Goal: Information Seeking & Learning: Find specific fact

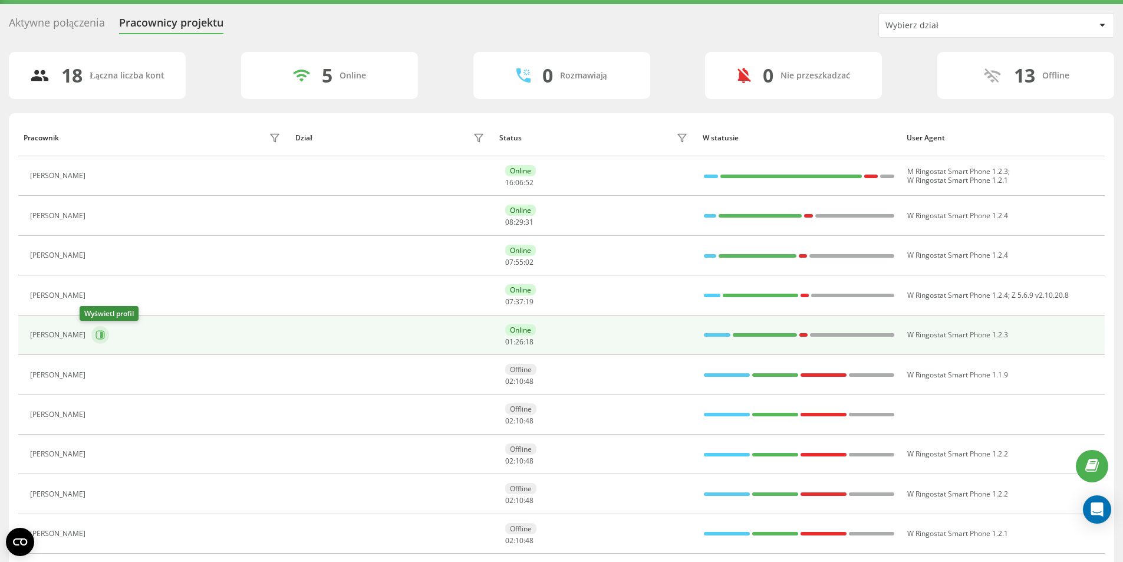
click at [95, 331] on button at bounding box center [100, 335] width 18 height 18
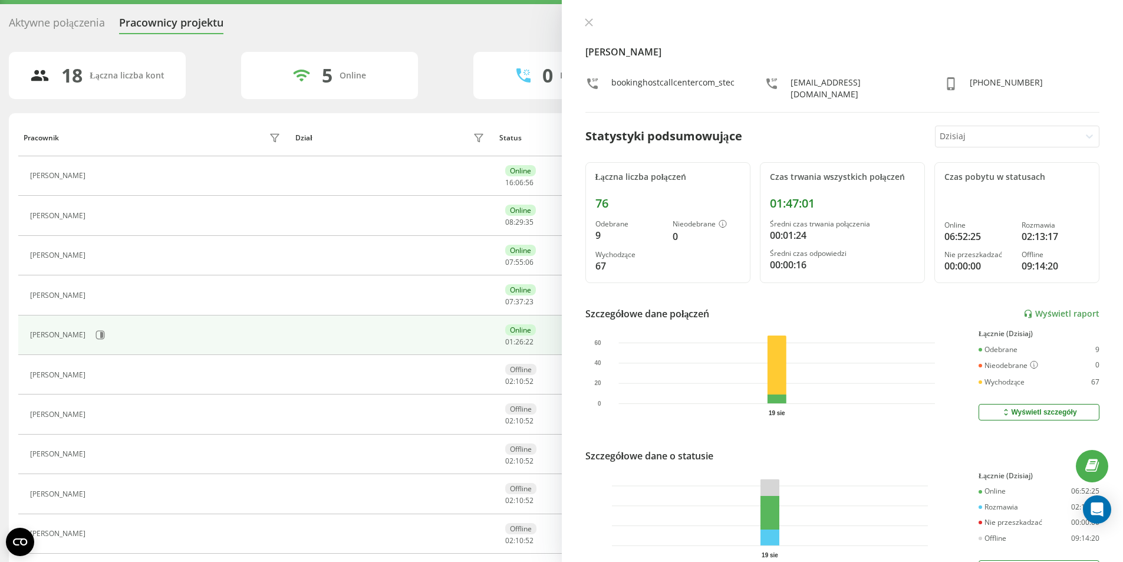
click at [589, 13] on div "ADRIAN STEC bookinghostcallcentercom_stec bookinghostcom_stec_pc@sip.ringostat.…" at bounding box center [843, 281] width 562 height 562
click at [584, 9] on div "ADRIAN STEC bookinghostcallcentercom_stec bookinghostcom_stec_pc@sip.ringostat.…" at bounding box center [843, 281] width 562 height 562
click at [587, 14] on div "ADRIAN STEC bookinghostcallcentercom_stec bookinghostcom_stec_pc@sip.ringostat.…" at bounding box center [843, 281] width 562 height 562
click at [591, 24] on icon at bounding box center [588, 22] width 7 height 7
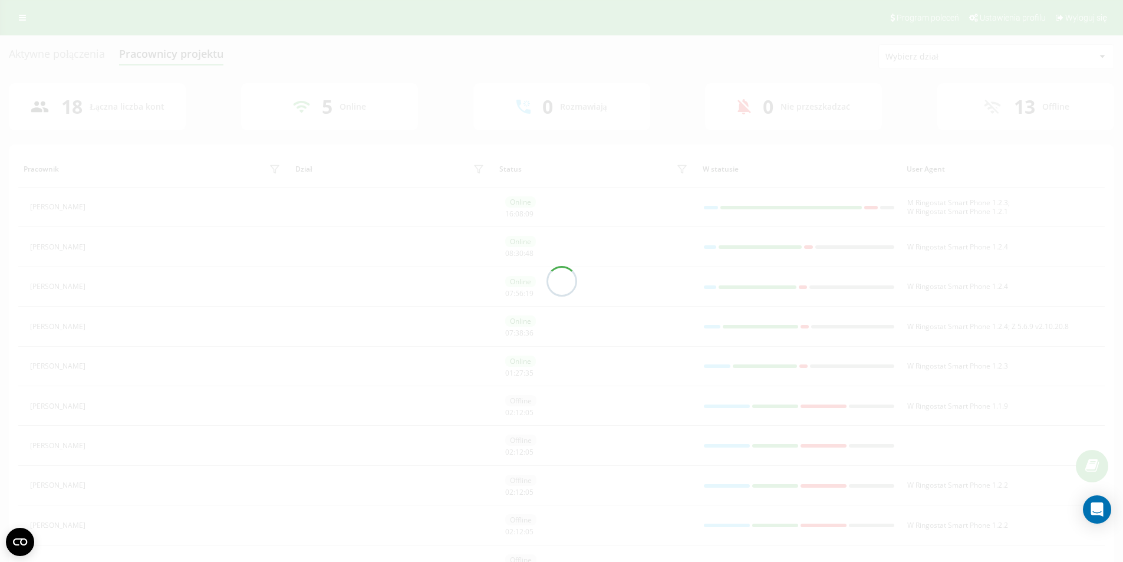
scroll to position [31, 0]
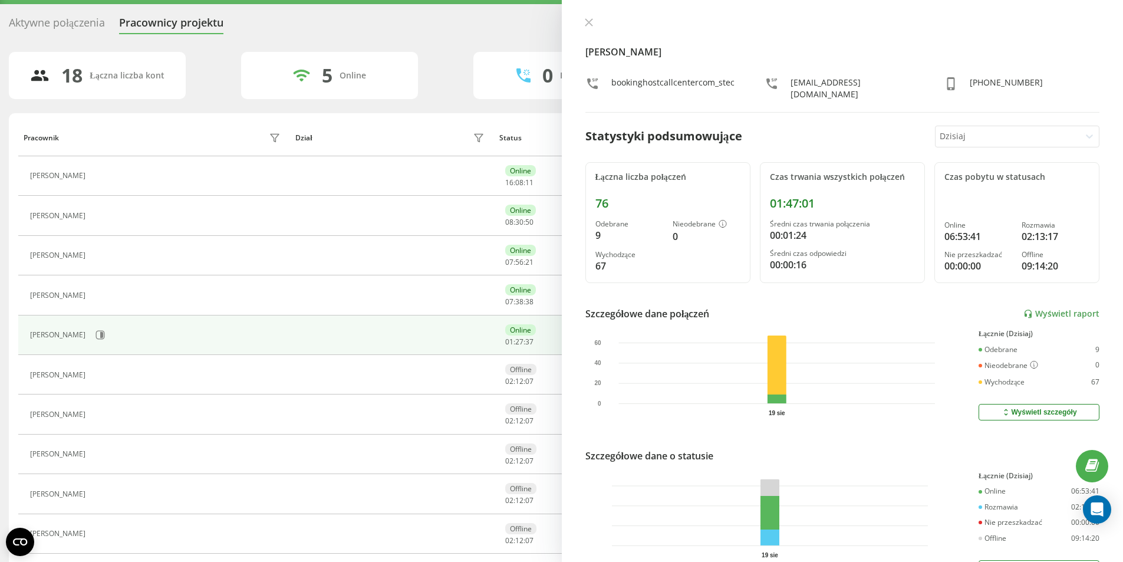
click at [597, 19] on div at bounding box center [843, 24] width 515 height 12
click at [595, 21] on button at bounding box center [588, 23] width 15 height 11
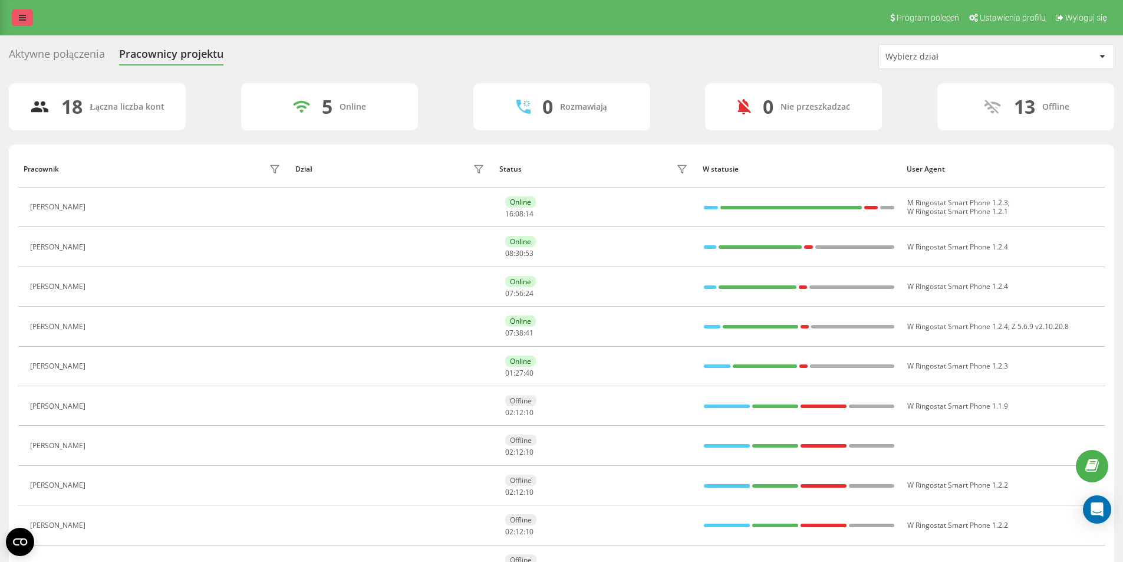
click at [27, 24] on link at bounding box center [22, 17] width 21 height 17
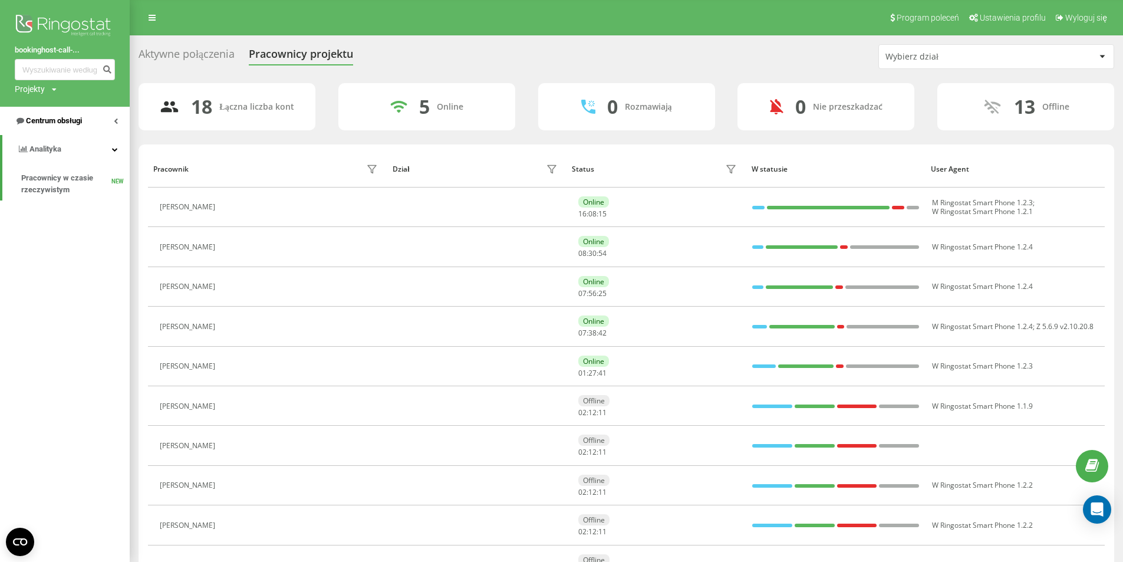
click at [58, 119] on span "Centrum obsługi" at bounding box center [54, 120] width 56 height 9
click at [78, 148] on span "Dziennik połączeń" at bounding box center [52, 150] width 62 height 12
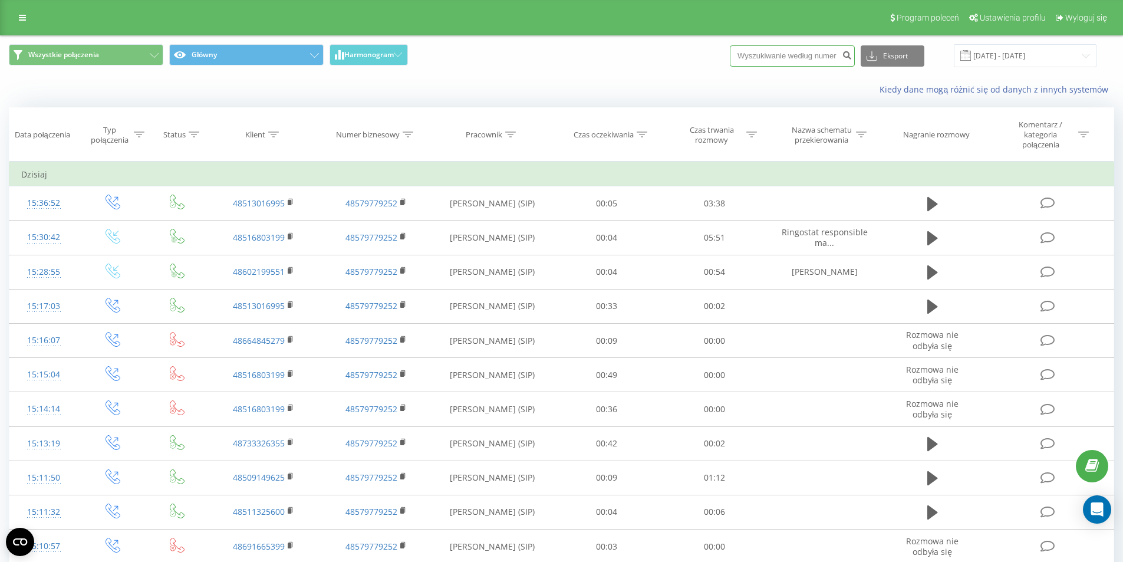
click at [834, 57] on input at bounding box center [792, 55] width 125 height 21
paste input "508282618"
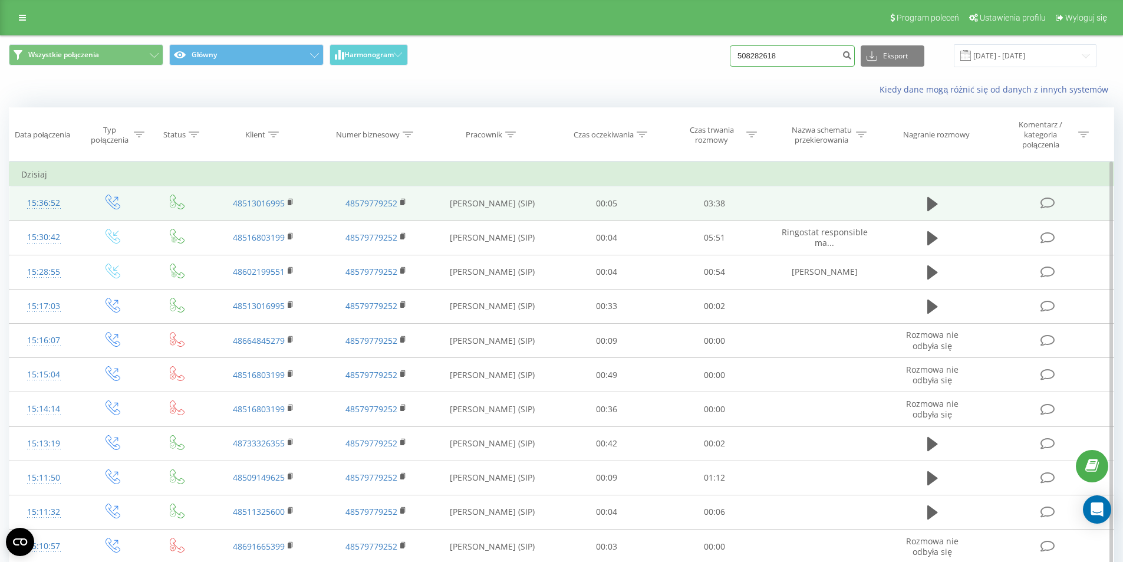
type input "508282618"
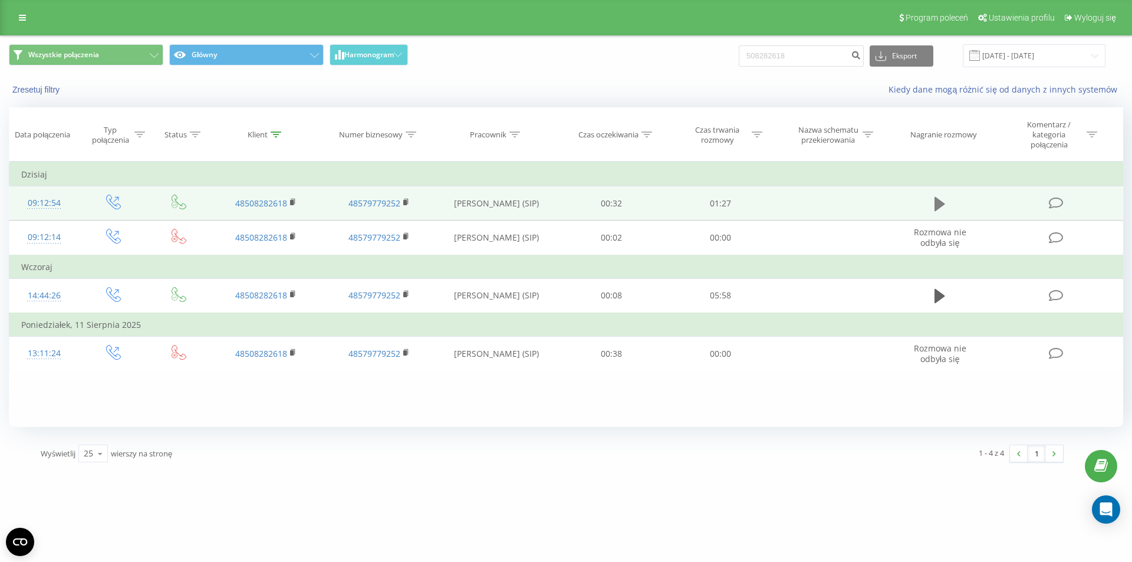
click at [940, 205] on icon at bounding box center [940, 204] width 11 height 14
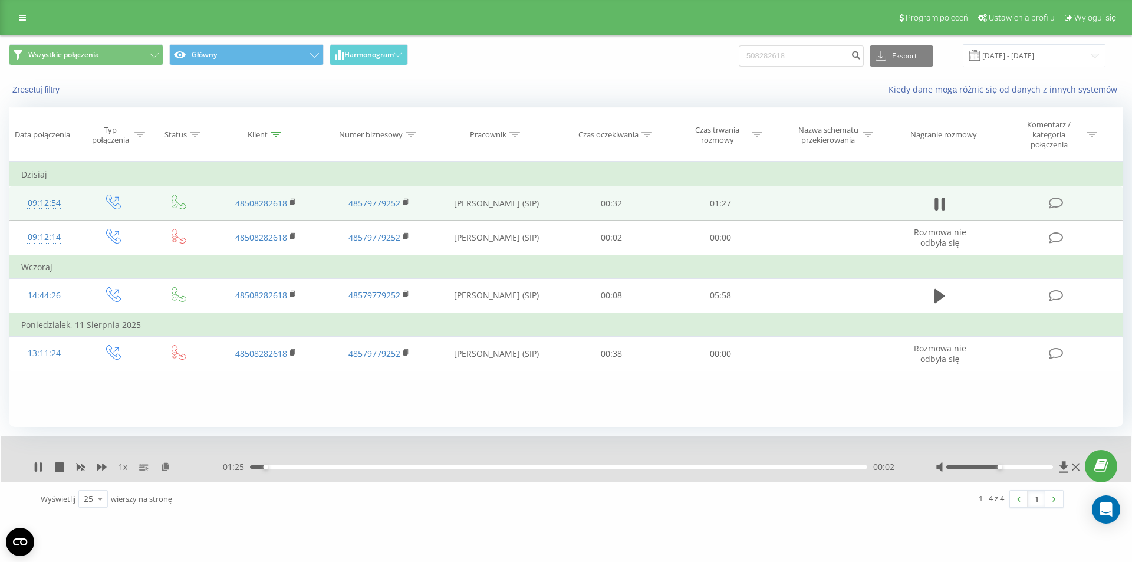
click at [655, 468] on div "00:02" at bounding box center [558, 467] width 617 height 4
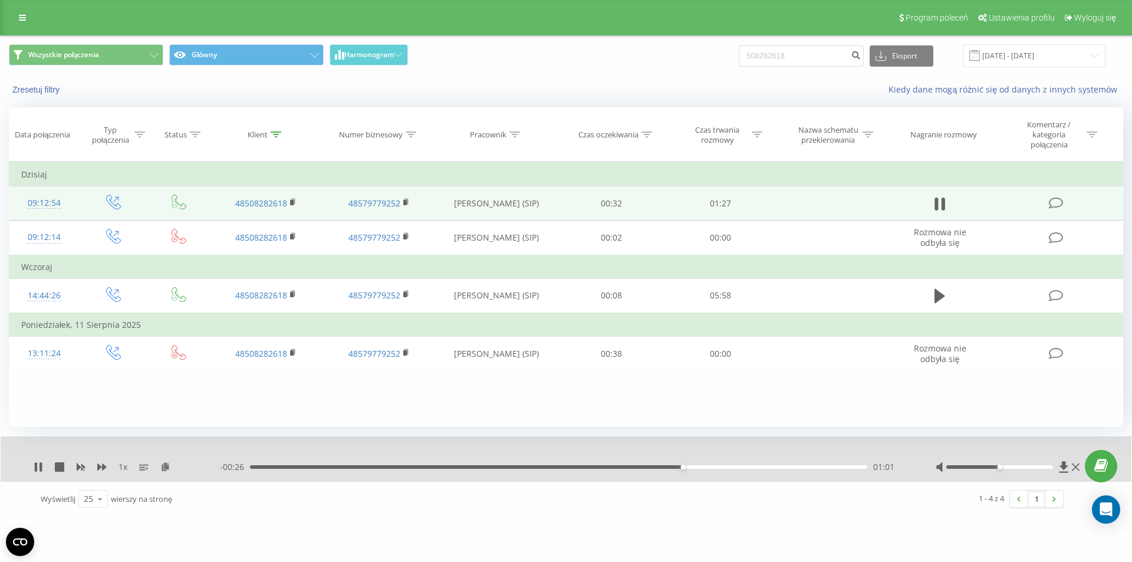
click at [705, 464] on div "- 00:26 01:01 01:01" at bounding box center [563, 467] width 686 height 12
click at [706, 468] on div "01:02" at bounding box center [558, 467] width 617 height 4
click at [722, 465] on div "01:05" at bounding box center [558, 467] width 617 height 4
click at [743, 468] on div "01:07" at bounding box center [558, 467] width 617 height 4
click at [773, 466] on div "01:12" at bounding box center [558, 467] width 617 height 4
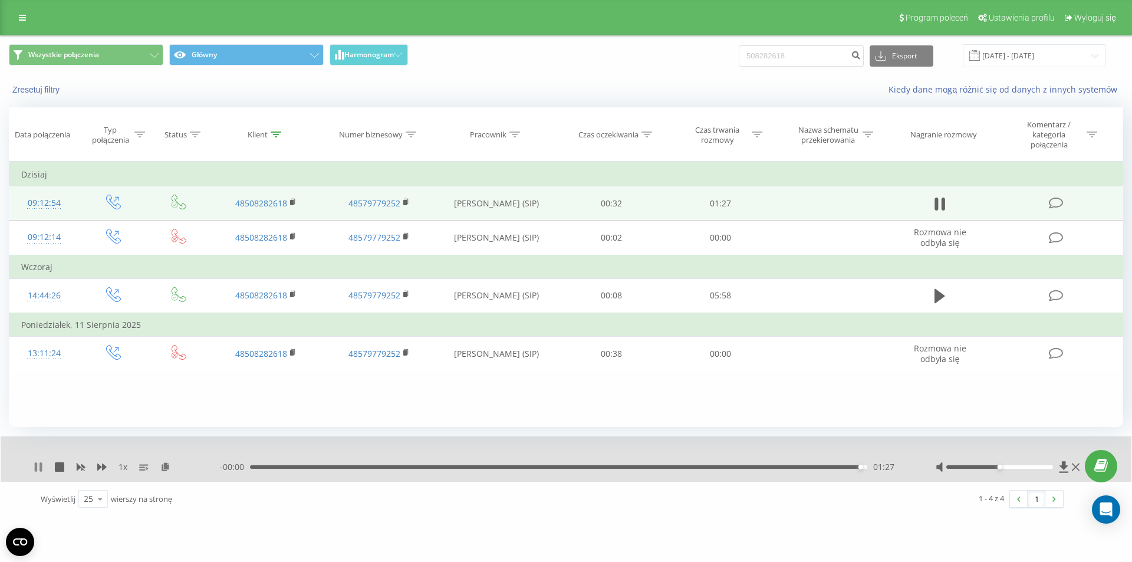
click at [37, 468] on icon at bounding box center [36, 466] width 2 height 9
click at [724, 466] on div "01:27" at bounding box center [558, 467] width 617 height 4
click at [692, 468] on div "01:07" at bounding box center [558, 467] width 617 height 4
click at [41, 466] on icon at bounding box center [38, 466] width 9 height 9
click at [625, 469] on div "01:04" at bounding box center [558, 467] width 617 height 4
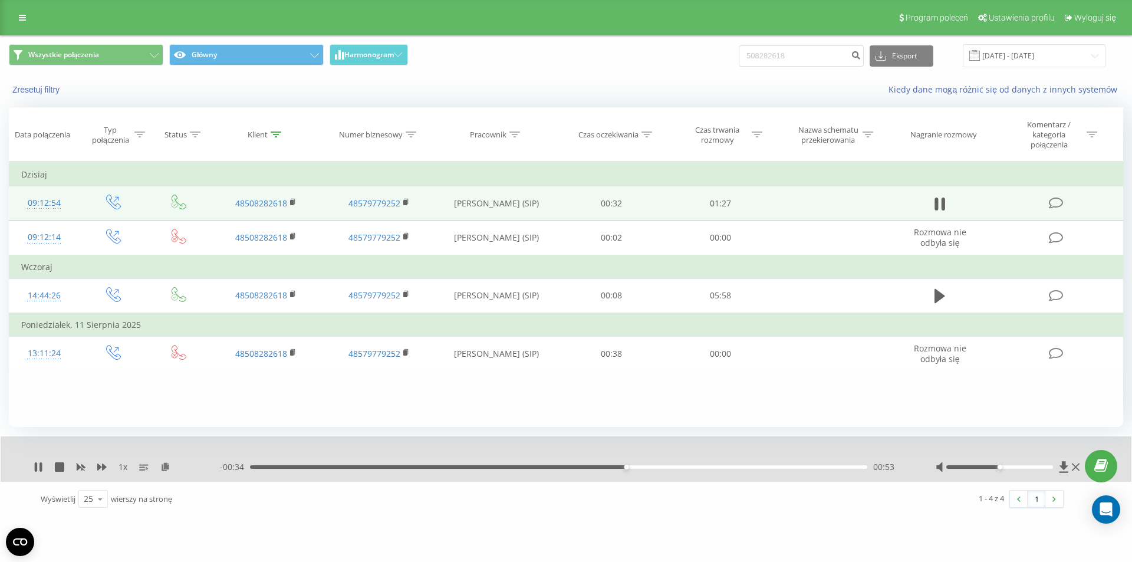
click at [584, 470] on div "- 00:34 00:53 00:53" at bounding box center [563, 467] width 686 height 12
click at [576, 469] on div "00:46" at bounding box center [558, 467] width 617 height 4
click at [611, 465] on div "00:47" at bounding box center [558, 467] width 617 height 4
click at [41, 468] on icon at bounding box center [41, 466] width 2 height 9
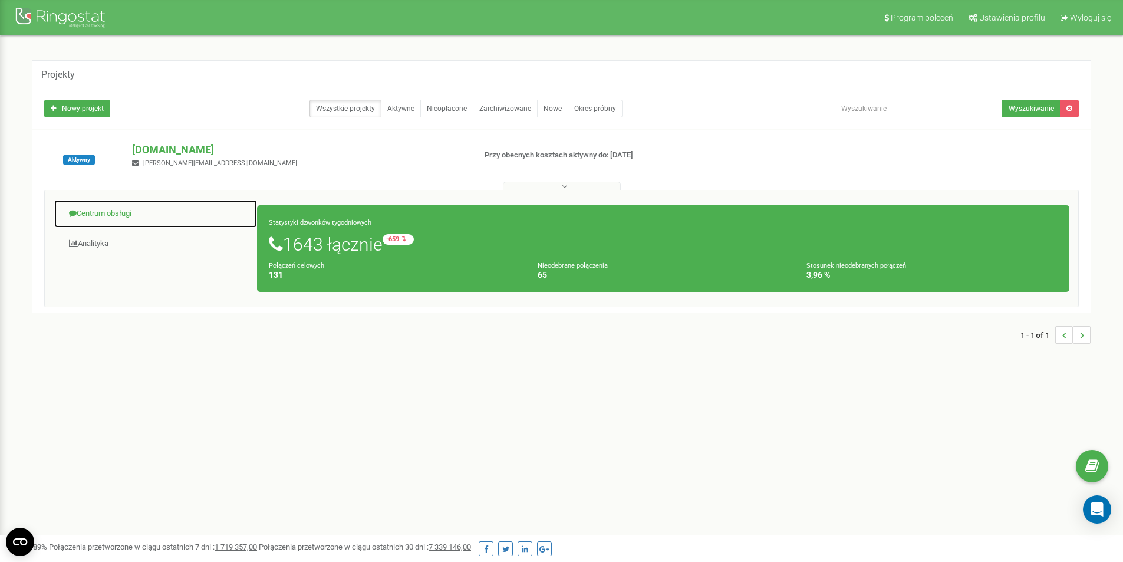
click at [144, 215] on link "Centrum obsługi" at bounding box center [156, 213] width 204 height 29
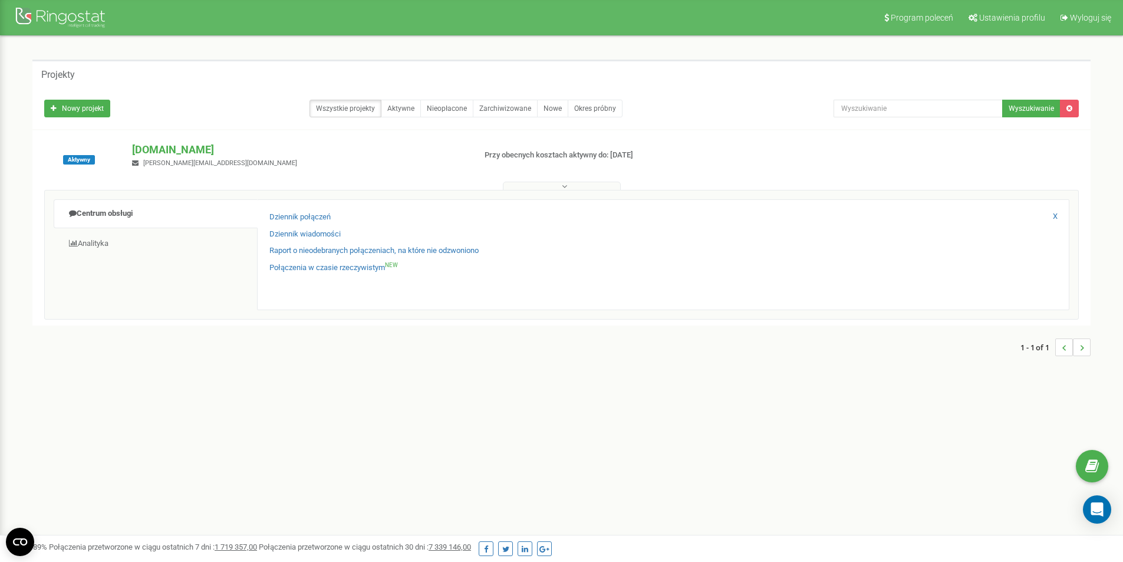
click at [273, 211] on div "Dziennik połączeń Dziennik wiadomości Raport o nieodebranych połączeniach, na k…" at bounding box center [663, 254] width 813 height 111
click at [278, 212] on link "Dziennik połączeń" at bounding box center [300, 217] width 61 height 11
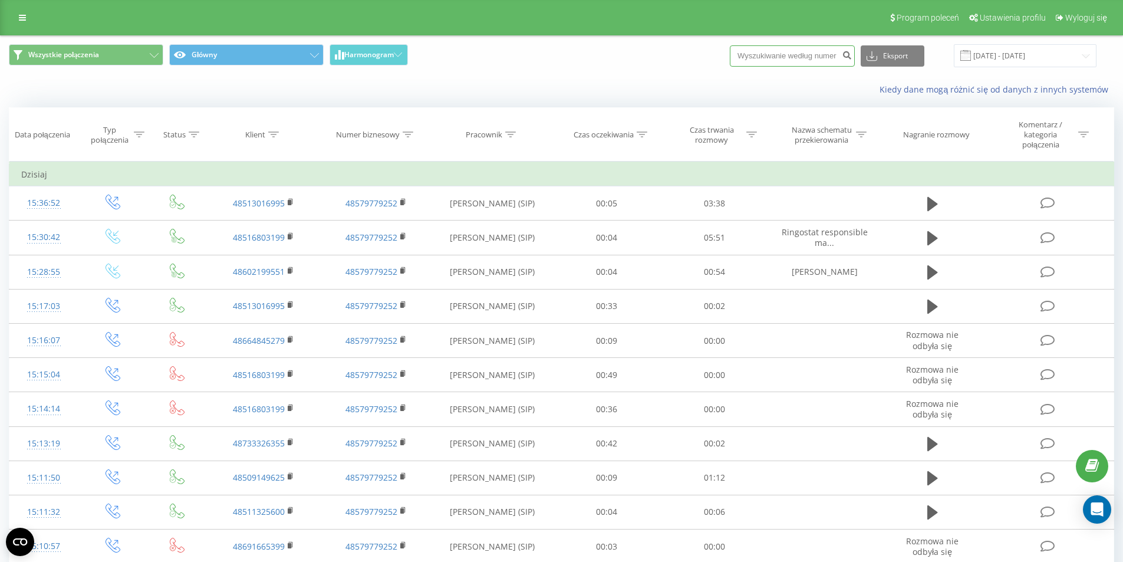
click at [800, 55] on input at bounding box center [792, 55] width 125 height 21
paste input "531269241"
type input "531269241"
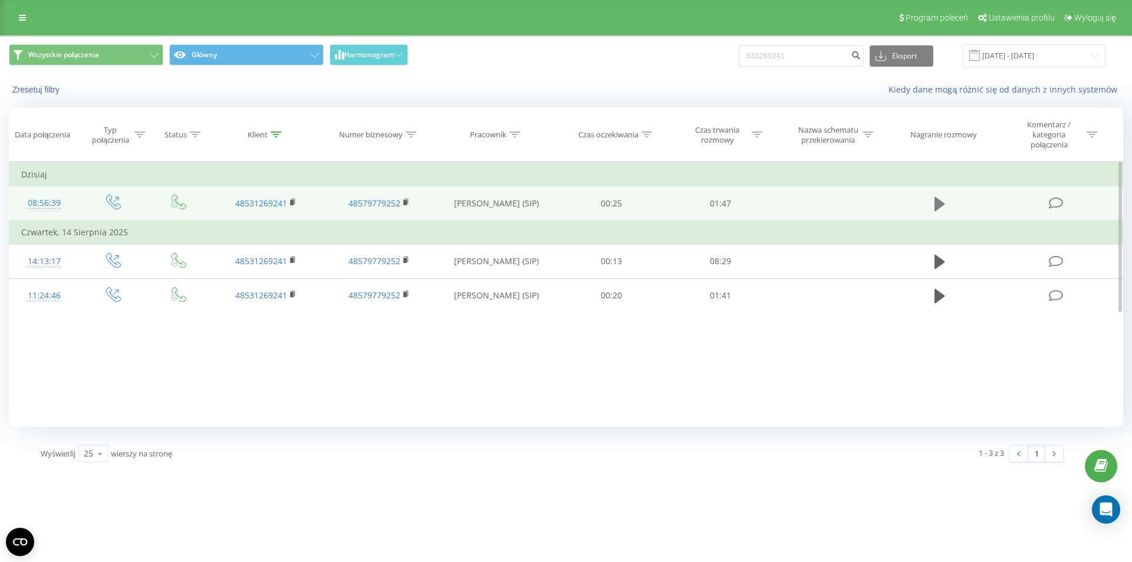
click at [940, 202] on icon at bounding box center [940, 204] width 11 height 14
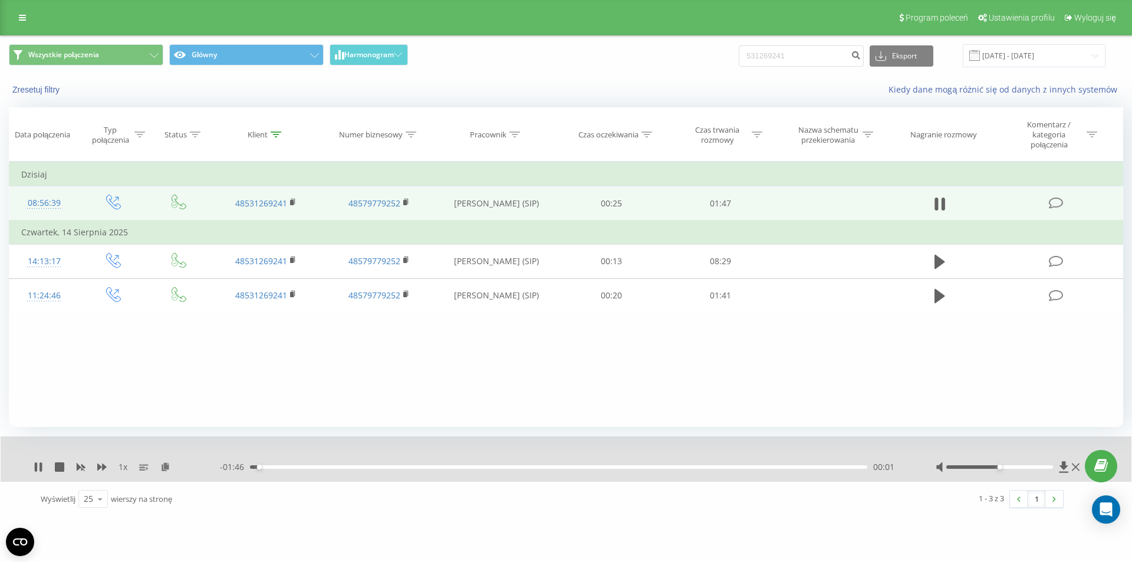
click at [461, 465] on div "00:01" at bounding box center [558, 467] width 617 height 4
click at [411, 471] on div "- 01:09 00:38 00:38" at bounding box center [563, 467] width 686 height 12
click at [410, 471] on div "- 01:09 00:38 00:38" at bounding box center [563, 467] width 686 height 12
click at [567, 467] on div "00:39" at bounding box center [558, 467] width 617 height 4
